Goal: Transaction & Acquisition: Purchase product/service

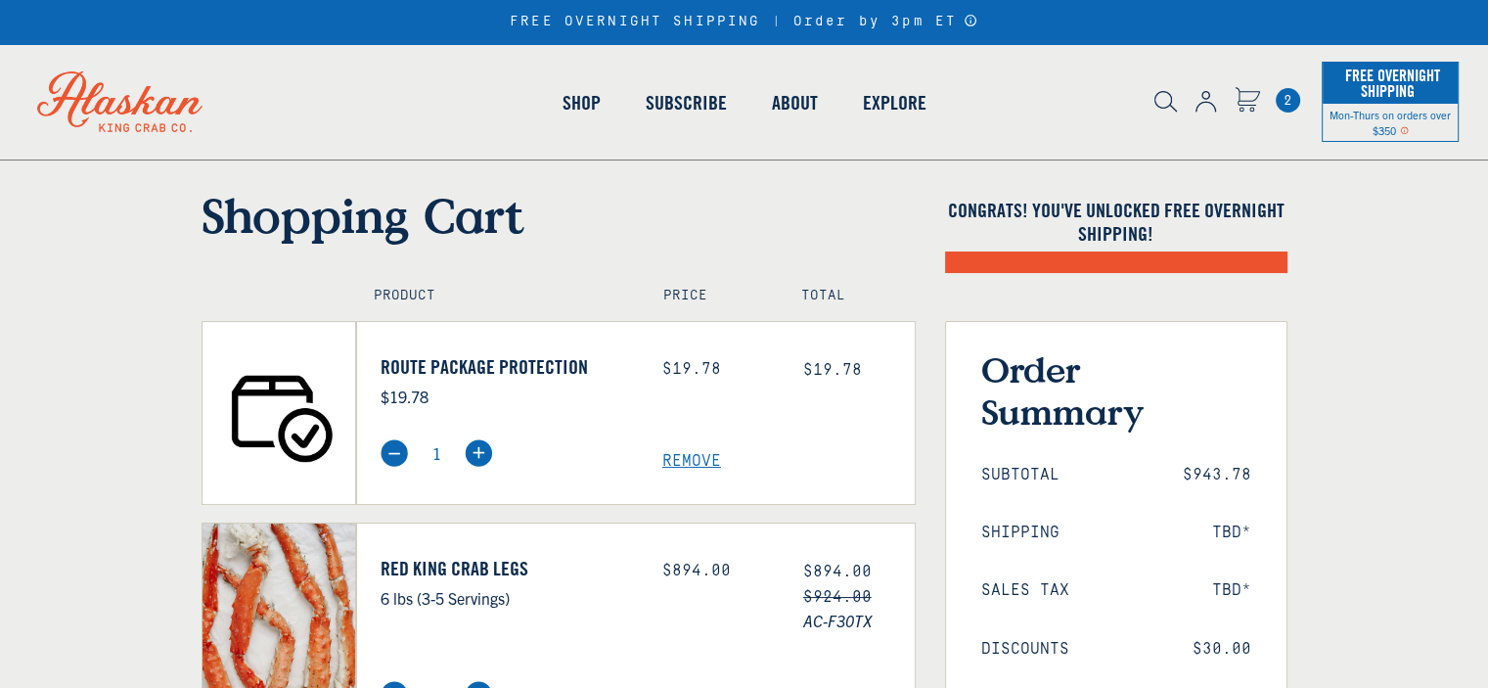
scroll to position [391, 0]
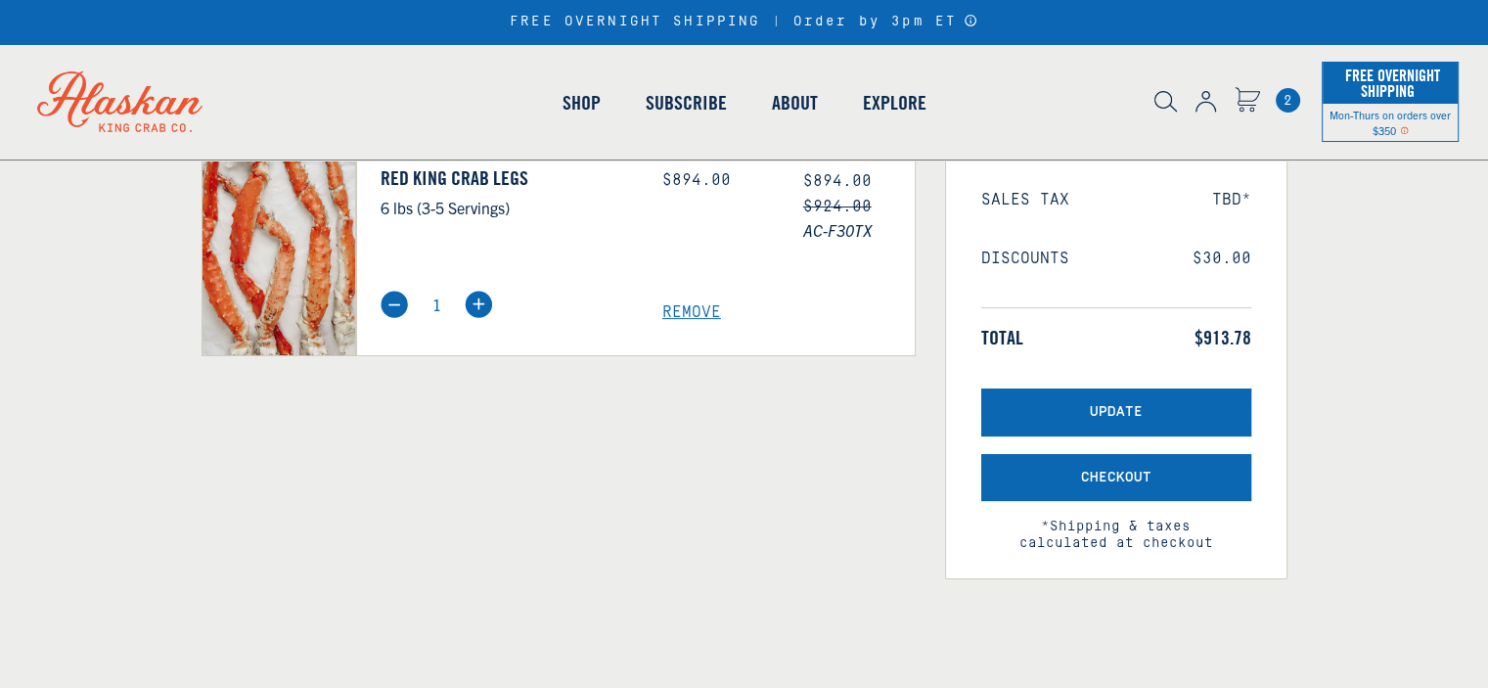
select select "40826594656335"
select select "40826736836687"
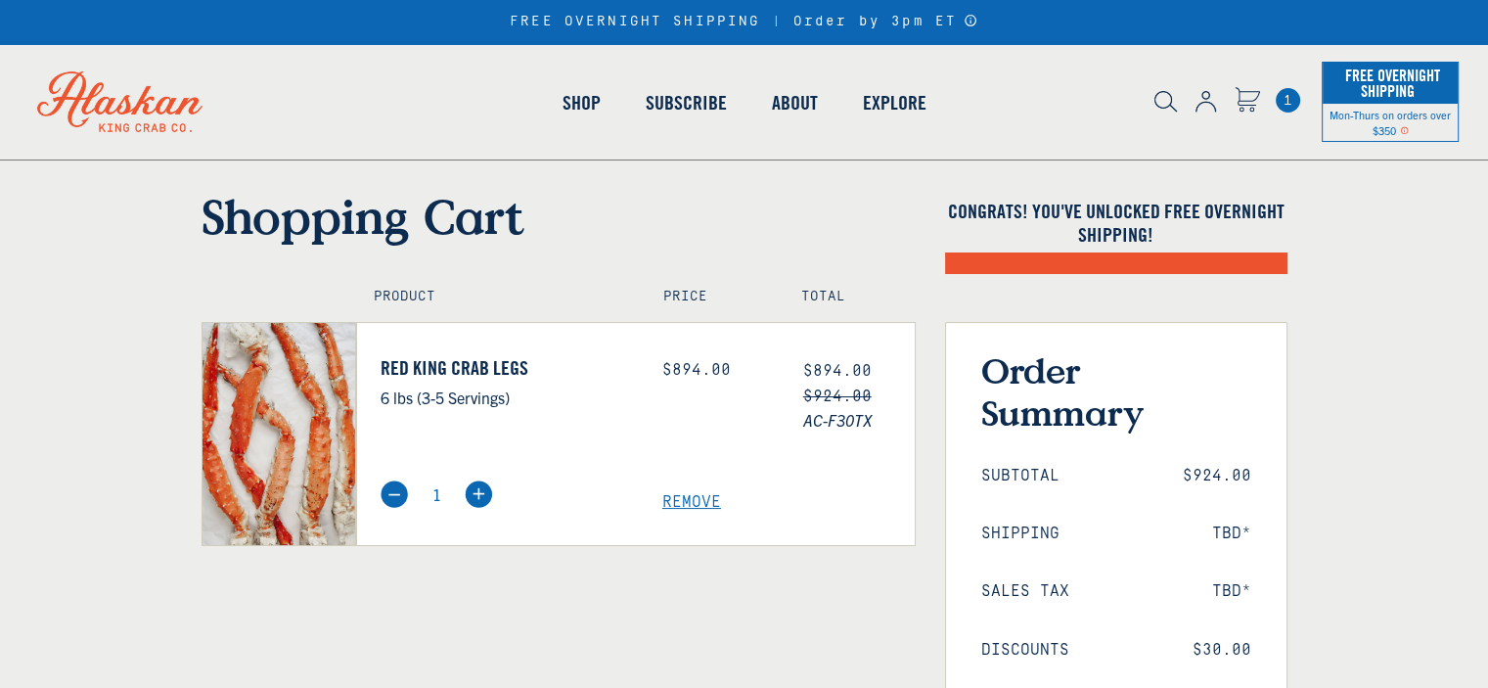
select select "40826594656335"
select select "40826736836687"
